Goal: Task Accomplishment & Management: Manage account settings

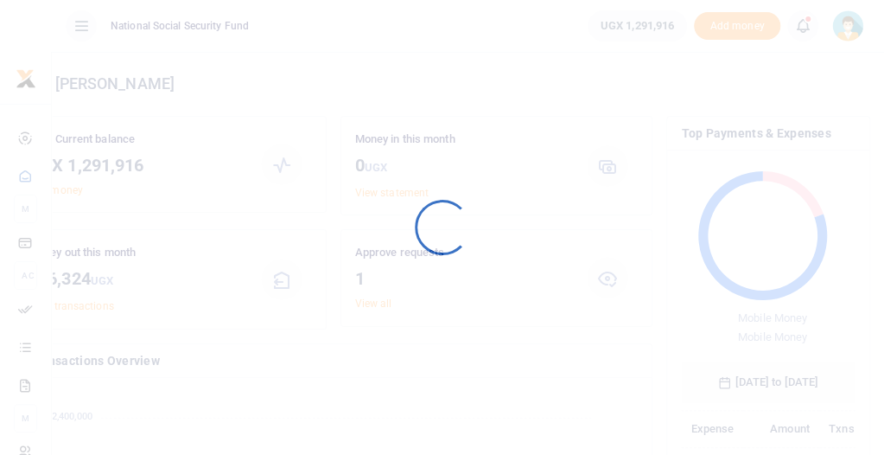
scroll to position [14, 14]
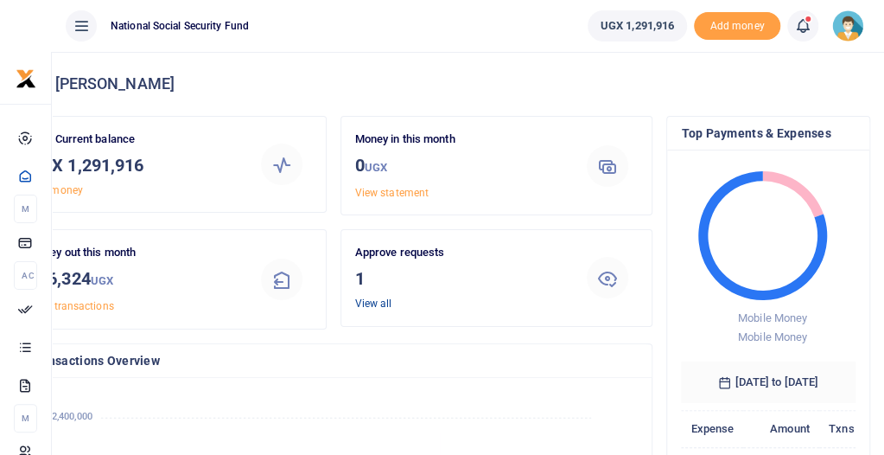
click at [392, 299] on link "View all" at bounding box center [373, 303] width 37 height 12
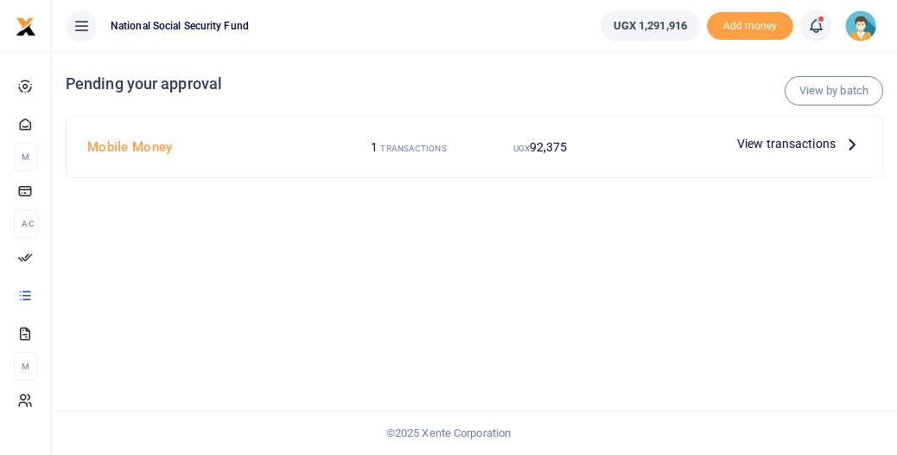
click at [789, 141] on span "View transactions" at bounding box center [786, 143] width 99 height 19
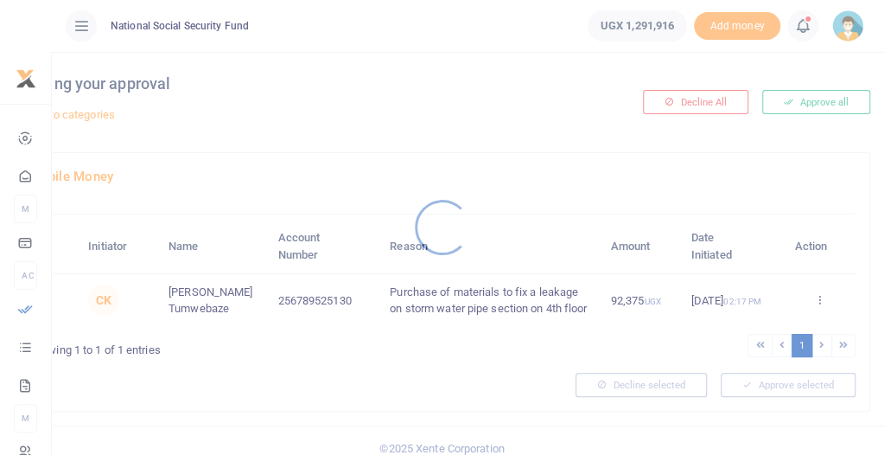
scroll to position [29, 0]
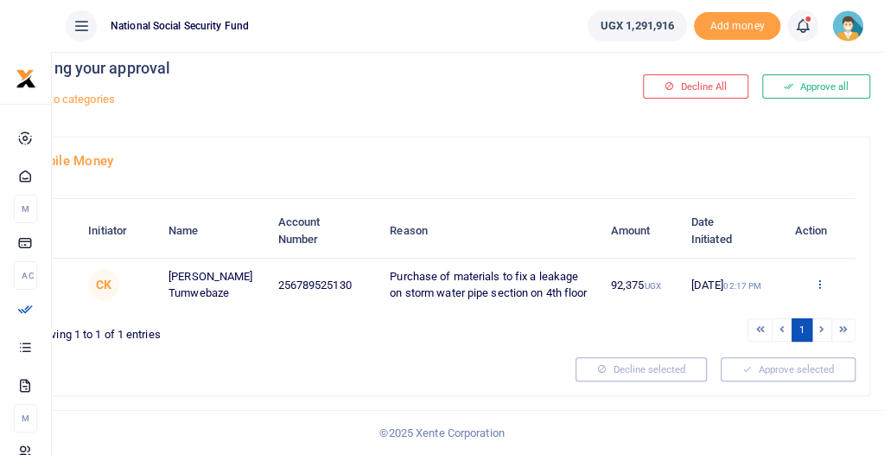
click at [819, 277] on icon at bounding box center [818, 283] width 11 height 12
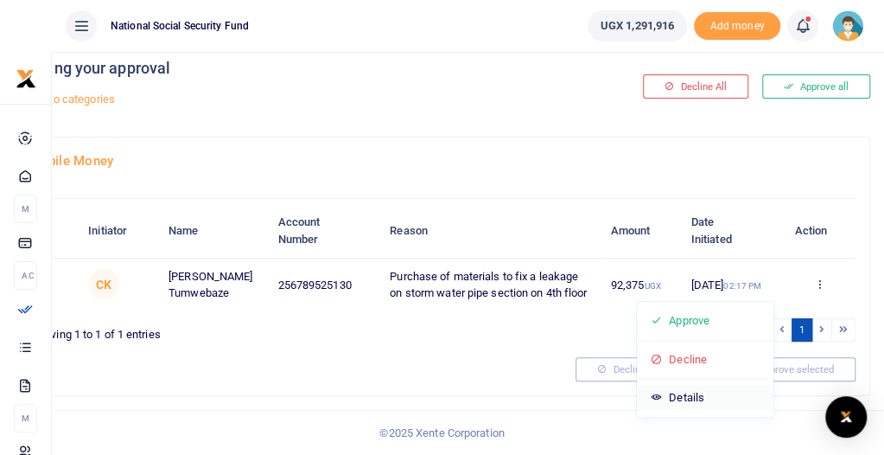
click at [747, 385] on link "Details" at bounding box center [705, 397] width 137 height 24
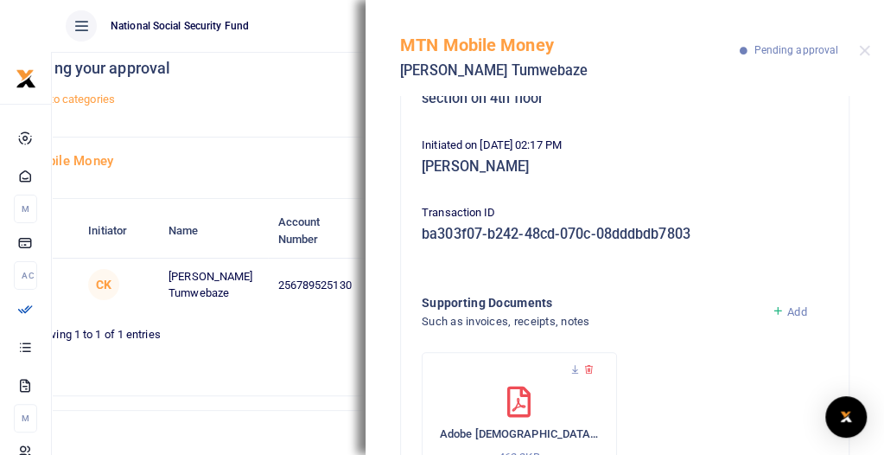
scroll to position [346, 0]
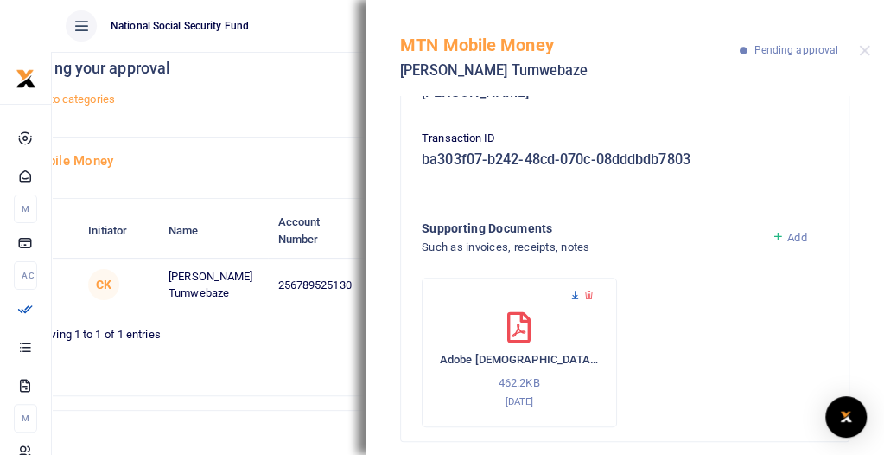
click at [576, 296] on icon at bounding box center [575, 295] width 11 height 11
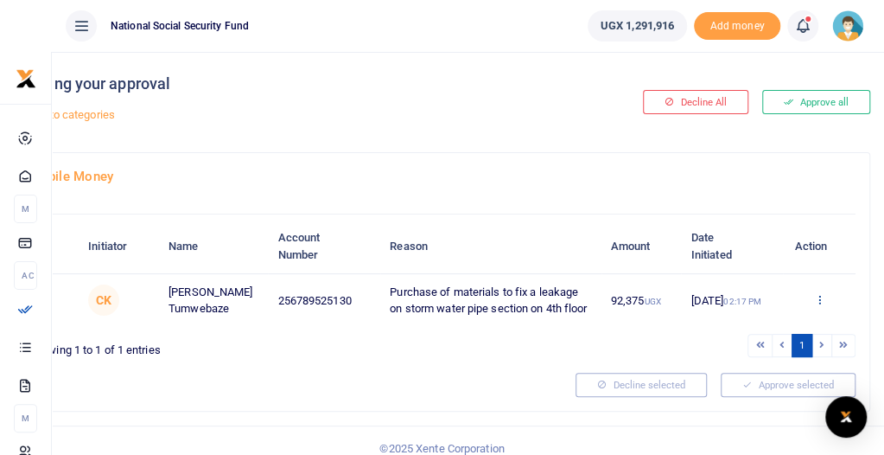
click at [819, 305] on icon at bounding box center [818, 299] width 11 height 12
click at [741, 336] on link "Approve" at bounding box center [705, 336] width 137 height 24
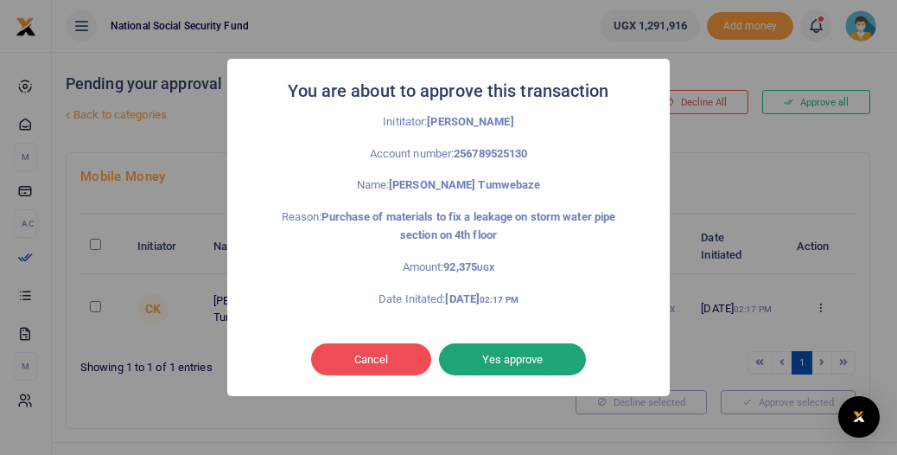
click at [500, 357] on button "Yes approve" at bounding box center [512, 359] width 147 height 33
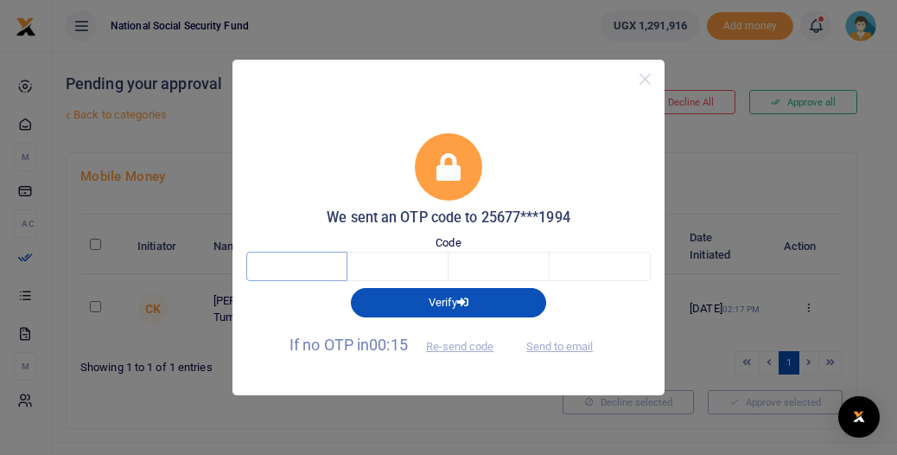
click at [318, 257] on input "text" at bounding box center [296, 265] width 101 height 29
type input "5"
type input "3"
type input "4"
type input "9"
